Goal: Task Accomplishment & Management: Manage account settings

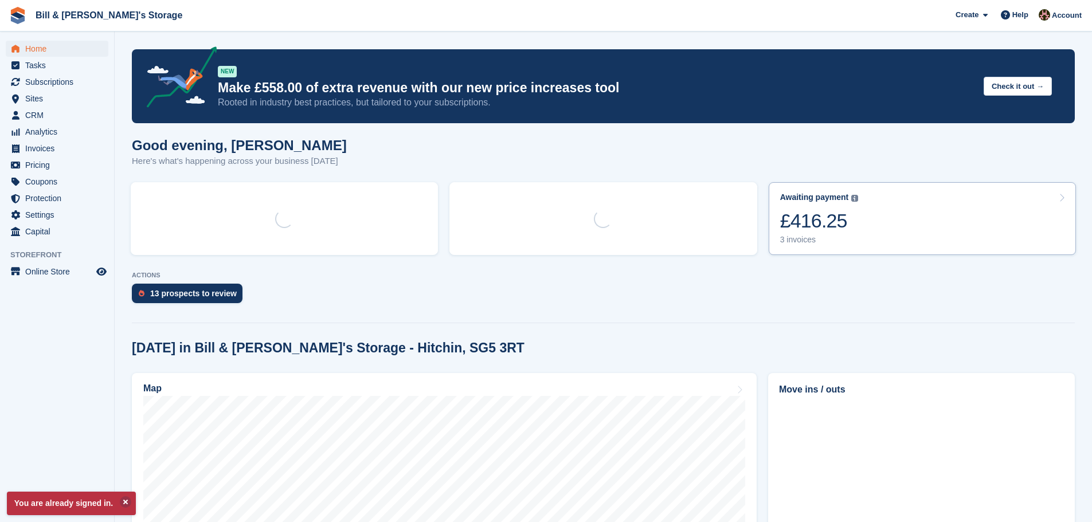
click at [785, 219] on div "£416.25" at bounding box center [819, 220] width 79 height 23
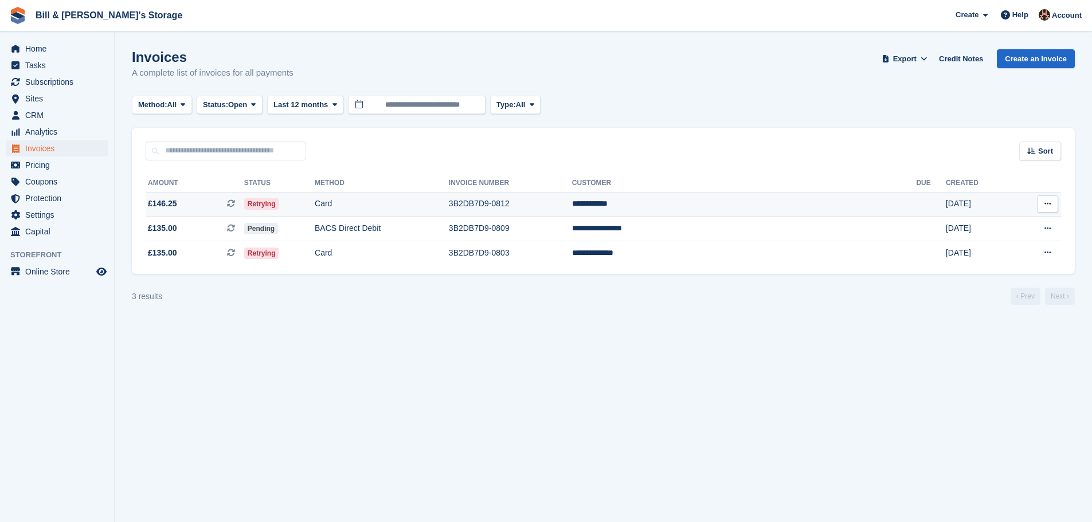
click at [315, 203] on td "Retrying" at bounding box center [279, 204] width 70 height 25
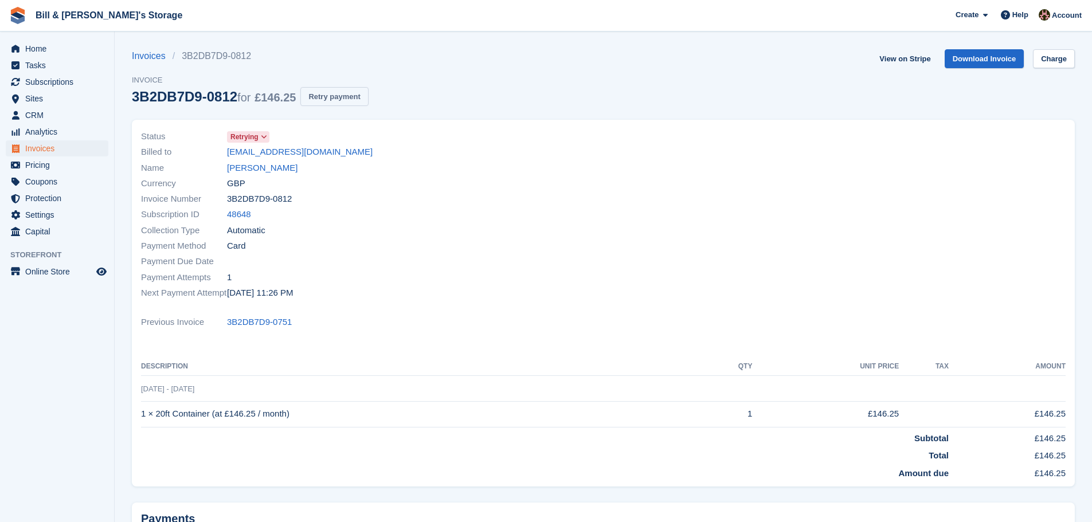
click at [332, 104] on button "Retry payment" at bounding box center [334, 96] width 68 height 19
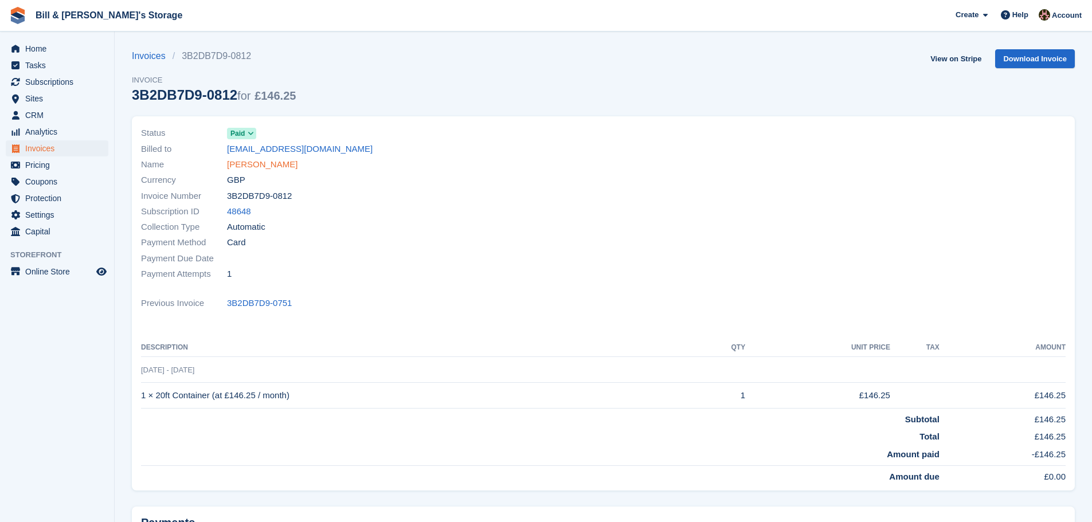
click at [242, 164] on link "Thomas Clark" at bounding box center [262, 164] width 70 height 13
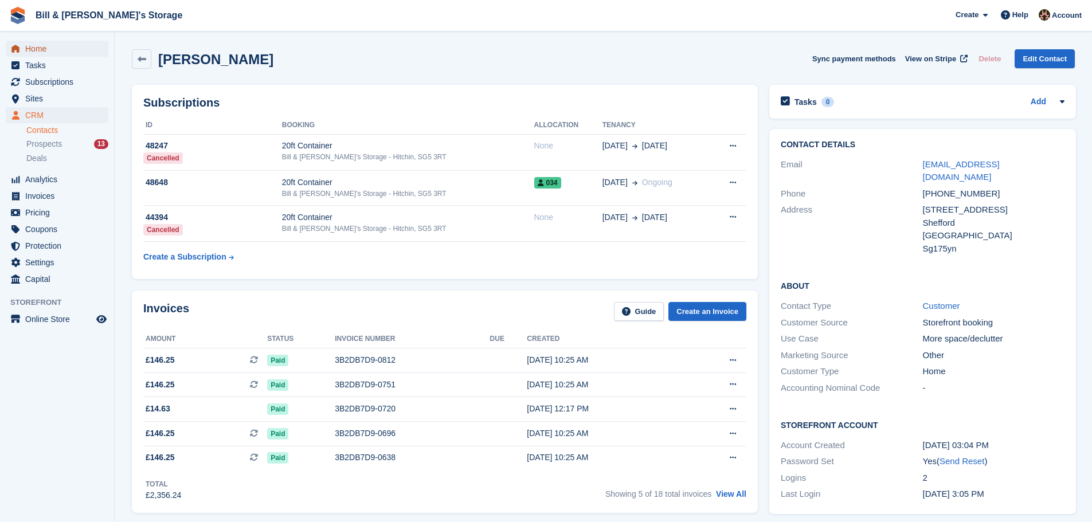
drag, startPoint x: 42, startPoint y: 50, endPoint x: 81, endPoint y: 40, distance: 40.2
click at [42, 50] on span "Home" at bounding box center [59, 49] width 69 height 16
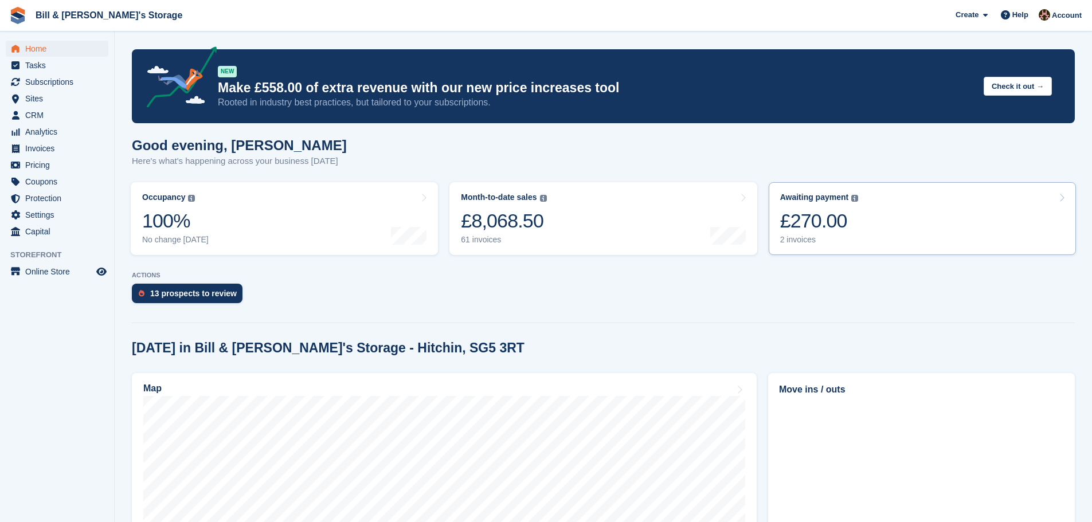
scroll to position [57, 0]
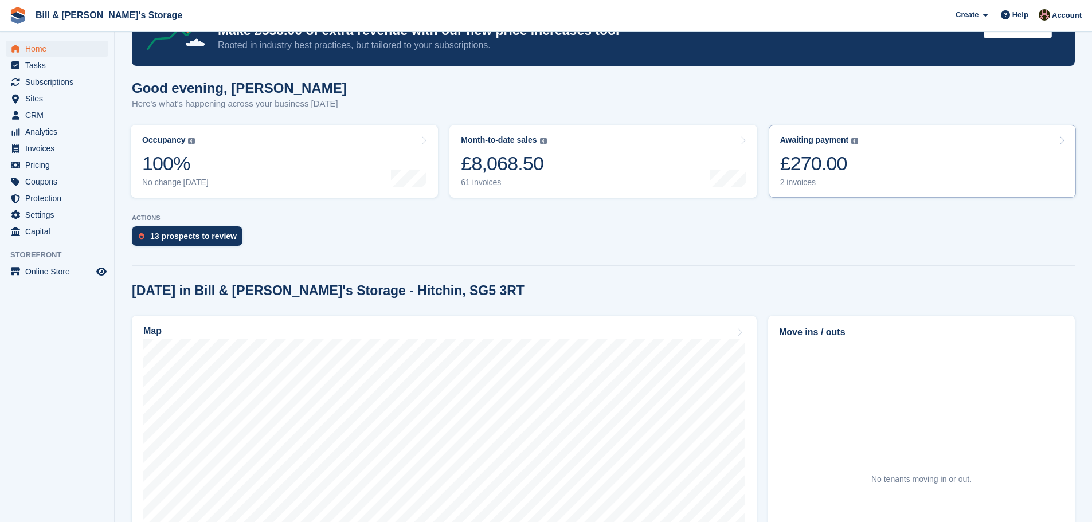
click at [859, 161] on link "Awaiting payment The total outstanding balance on all open invoices. £270.00 2 …" at bounding box center [921, 161] width 307 height 73
